Goal: Check status

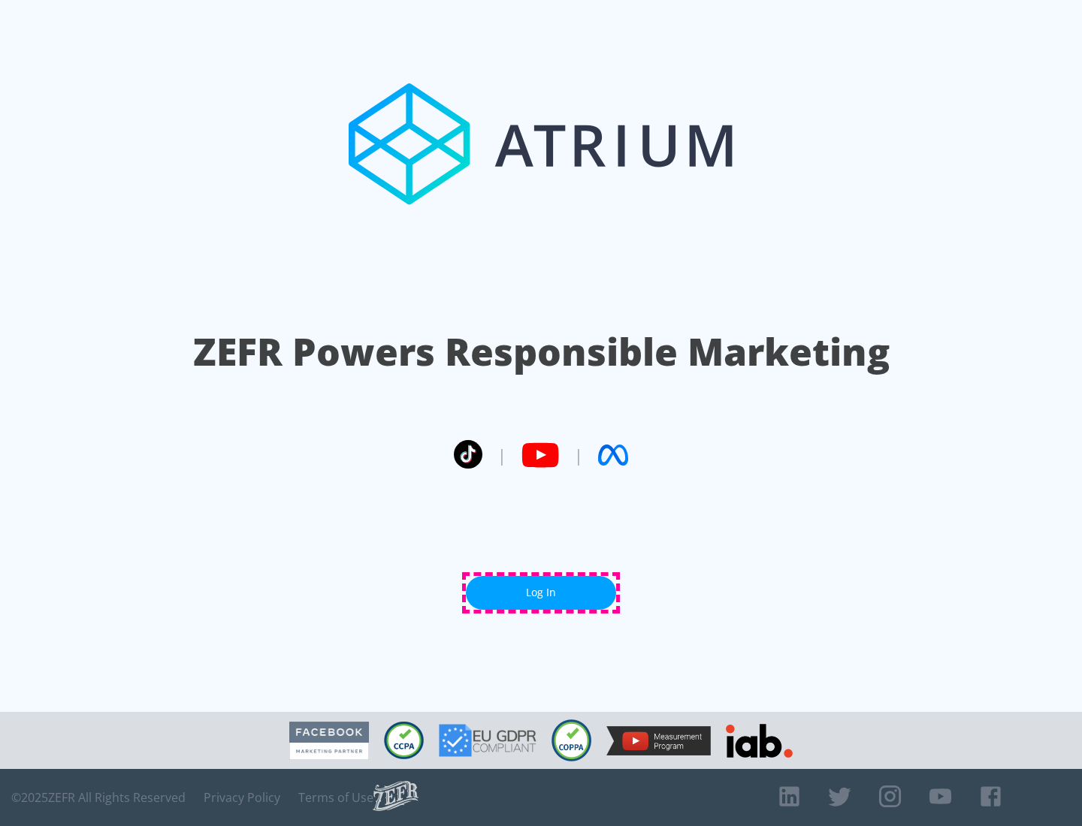
click at [541, 593] on link "Log In" at bounding box center [541, 593] width 150 height 34
